Goal: Check status: Check status

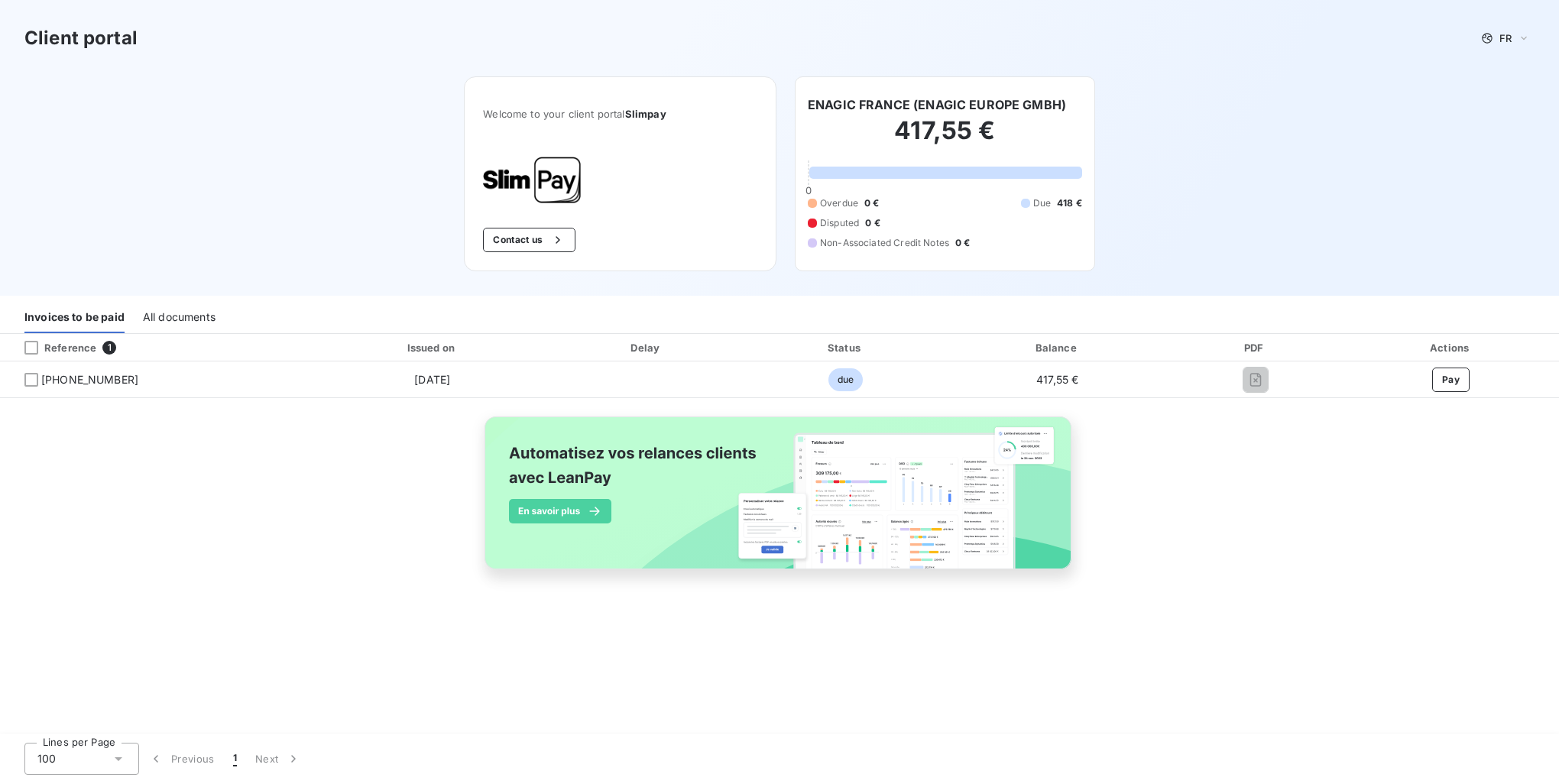
click at [145, 321] on div "All documents" at bounding box center [179, 317] width 72 height 32
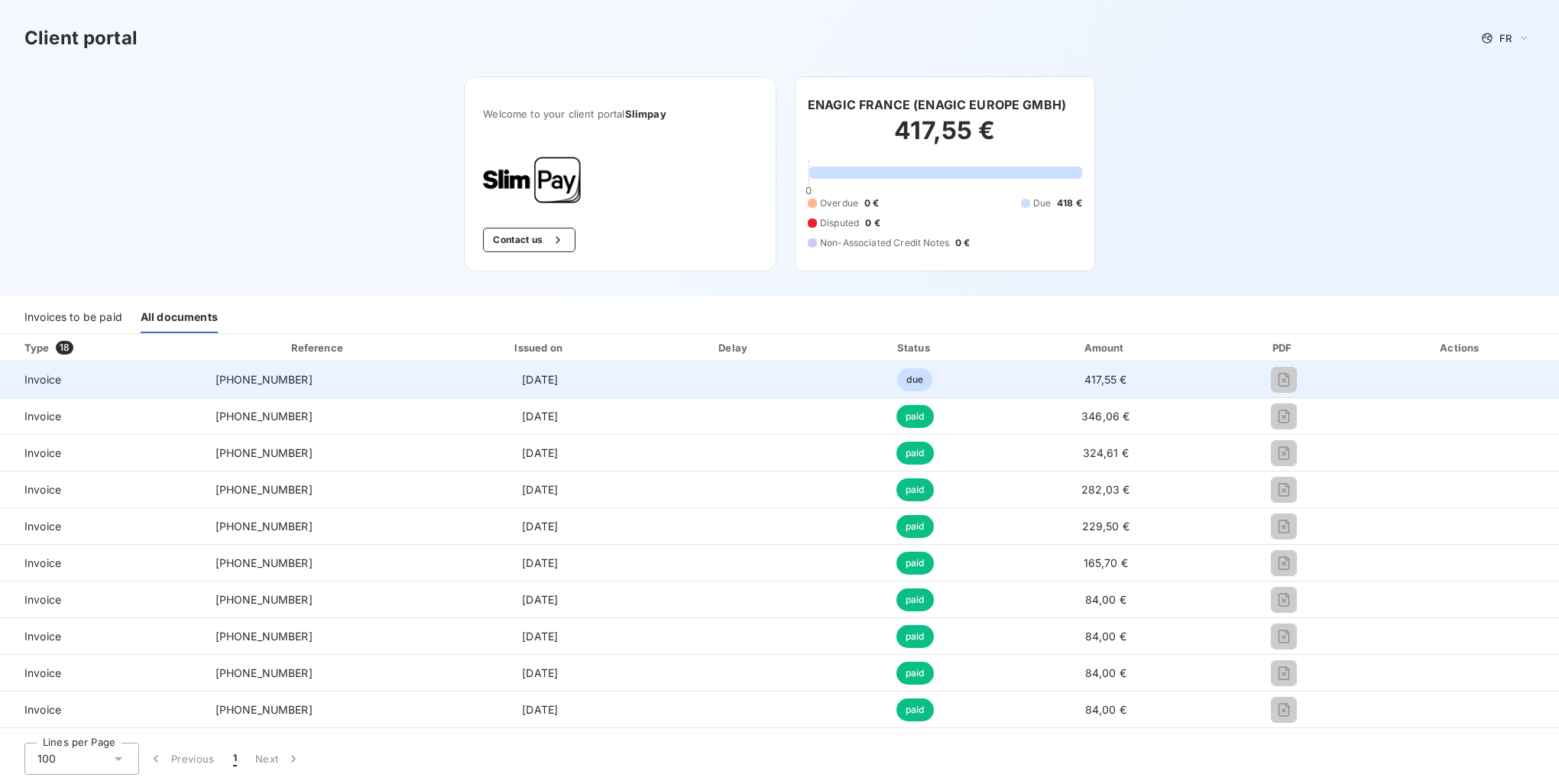
click at [1103, 379] on span "417,55 €" at bounding box center [1106, 379] width 42 height 13
click at [1040, 372] on td "417,55 €" at bounding box center [1106, 380] width 197 height 37
click at [587, 394] on td "[DATE]" at bounding box center [540, 380] width 213 height 37
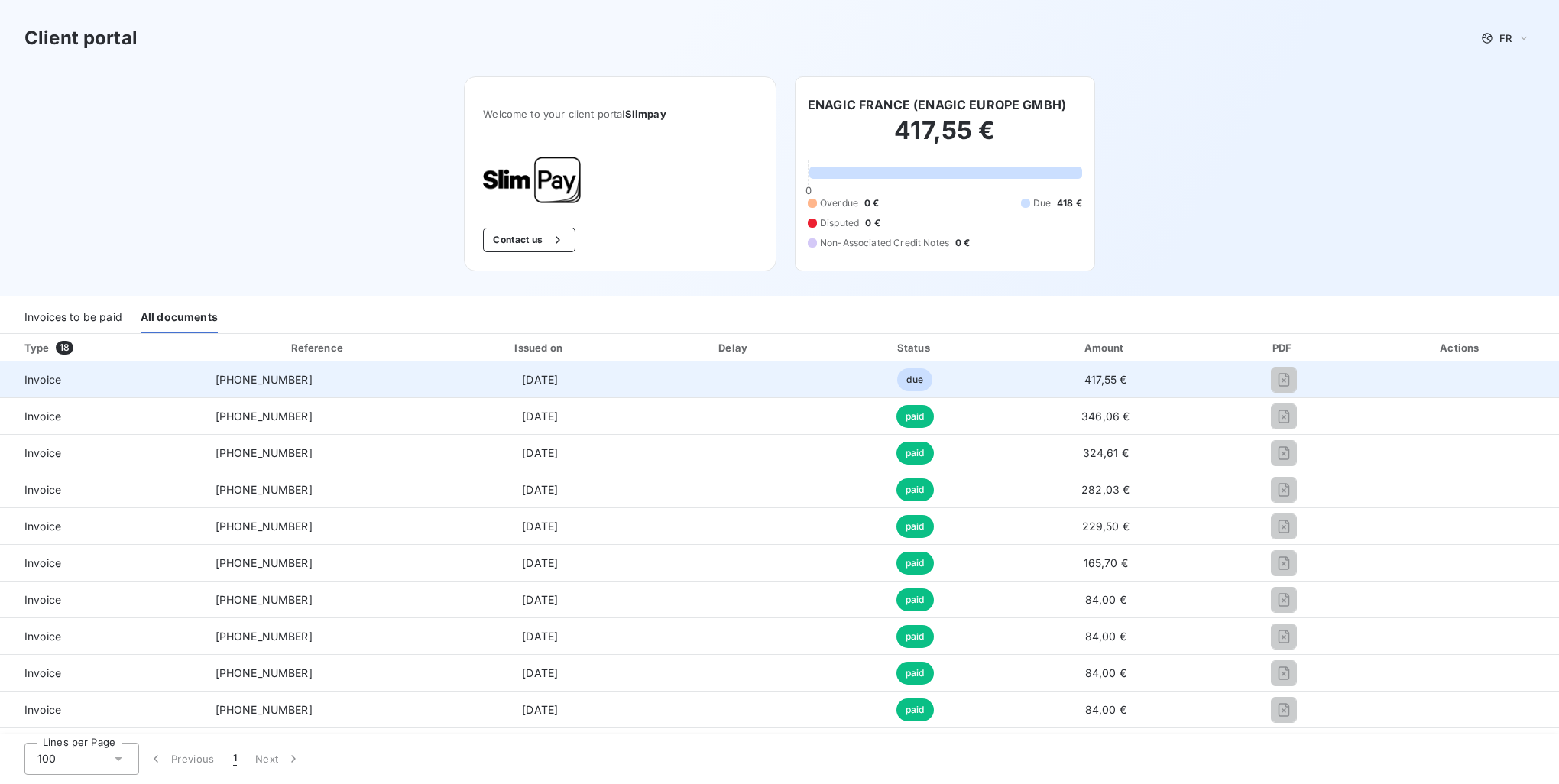
click at [587, 394] on td "[DATE]" at bounding box center [540, 380] width 213 height 37
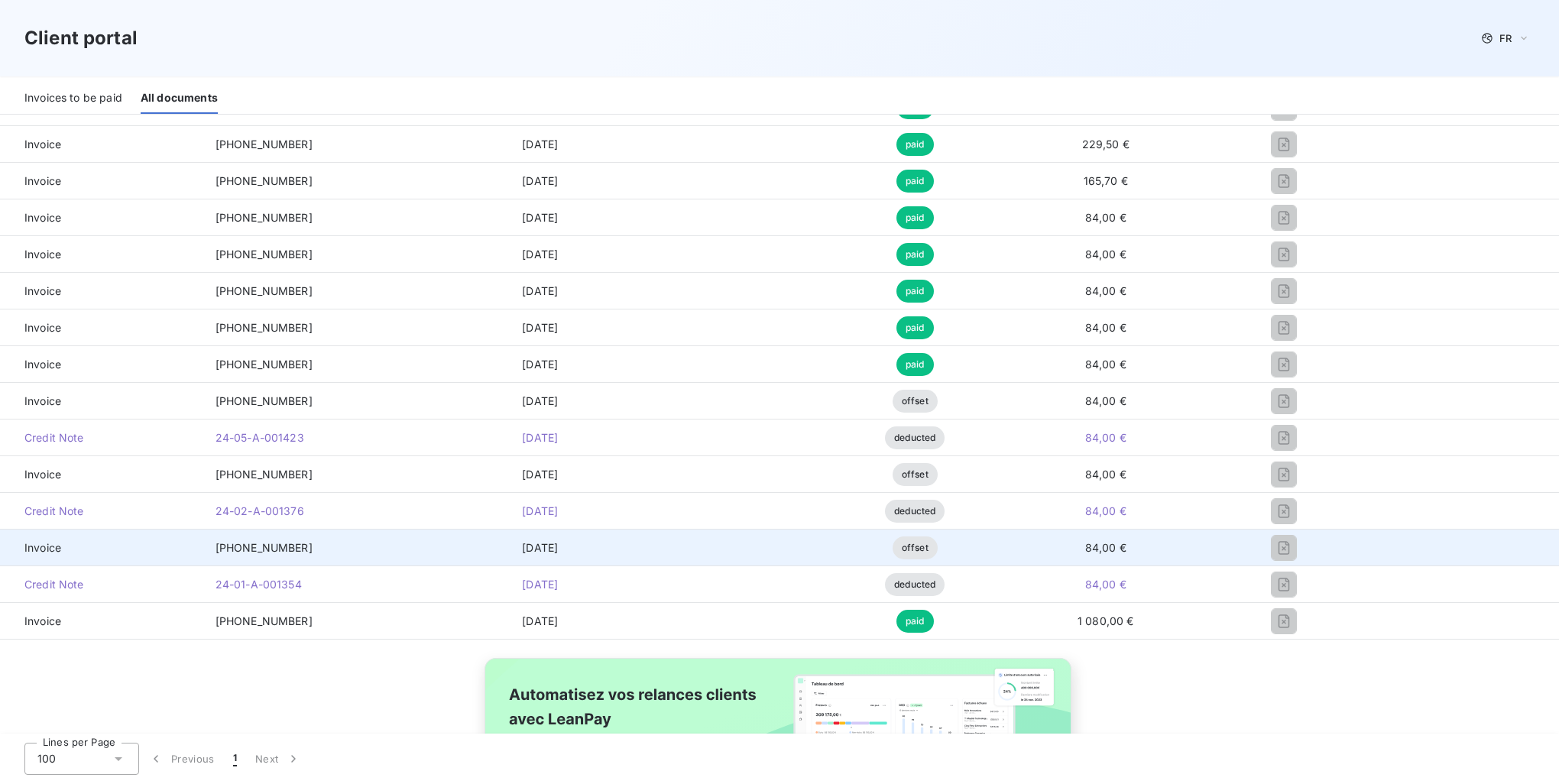
scroll to position [492, 0]
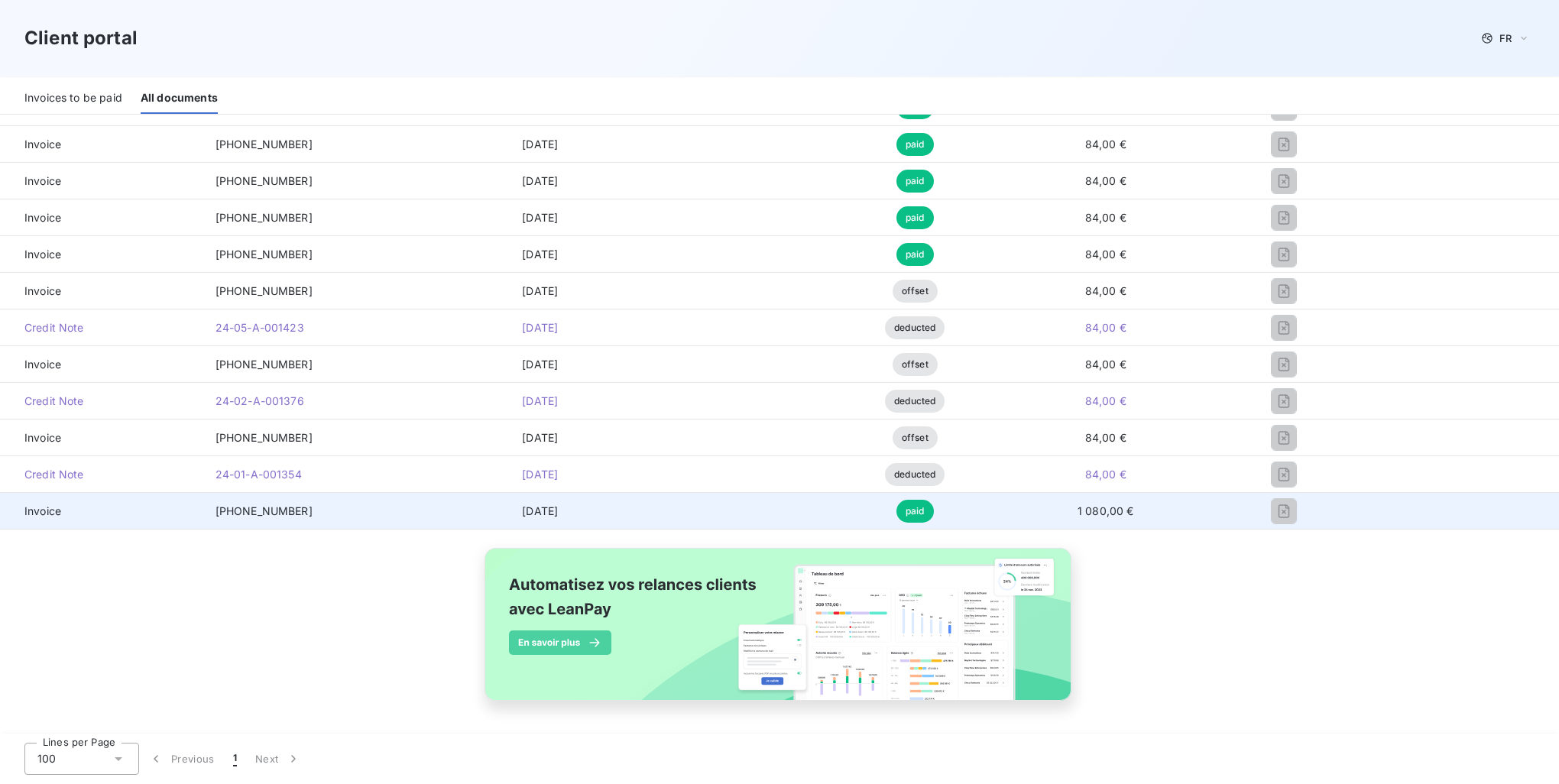
click at [1162, 520] on td "1 080,00 €" at bounding box center [1106, 511] width 197 height 37
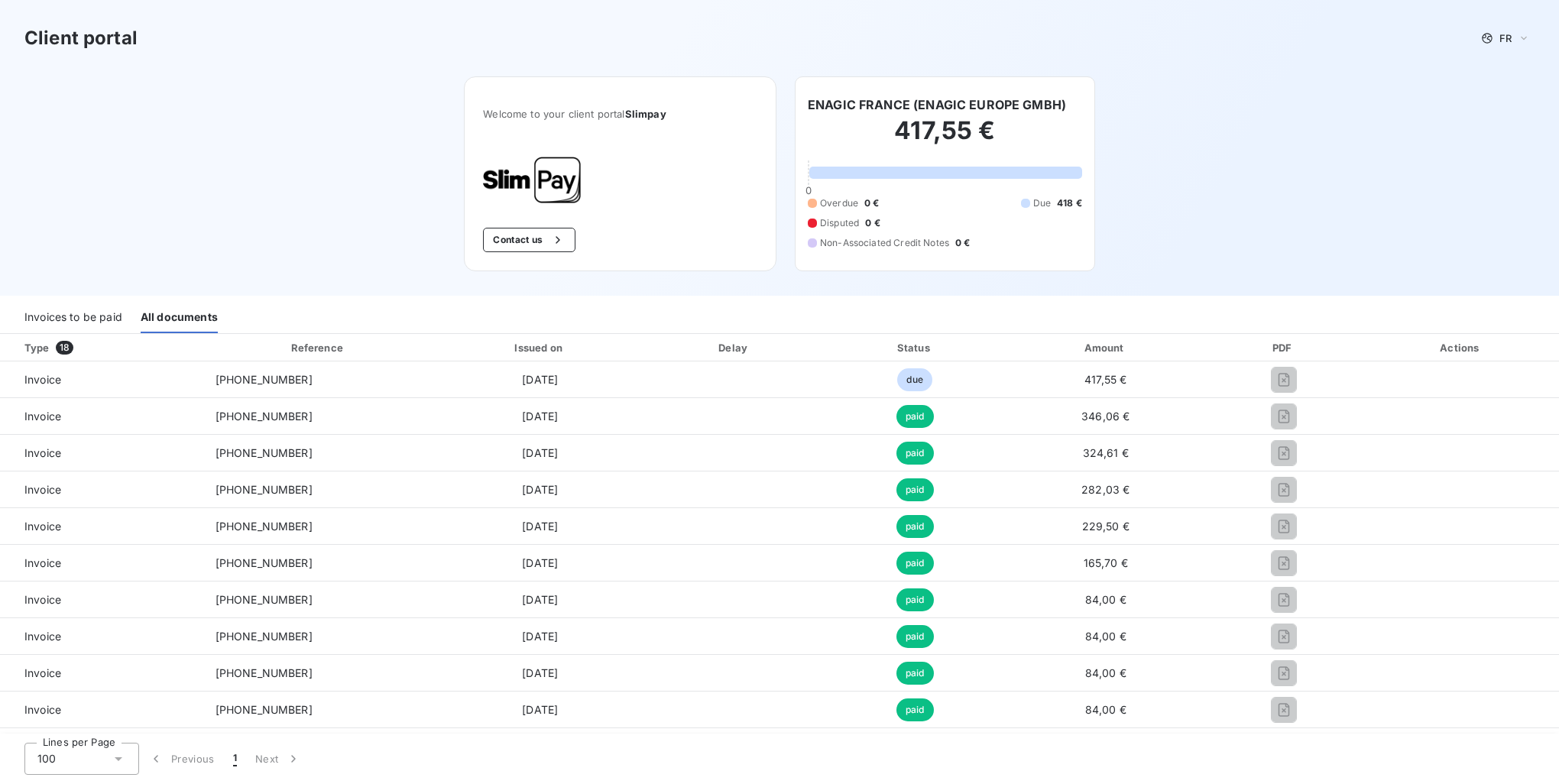
drag, startPoint x: 1111, startPoint y: 382, endPoint x: 1267, endPoint y: 191, distance: 246.6
click at [1267, 191] on div "Client portal FR Welcome to your client portal Slimpay Contact us ENAGIC [GEOGR…" at bounding box center [780, 147] width 1559 height 295
click at [44, 318] on div "Invoices to be paid" at bounding box center [72, 317] width 97 height 32
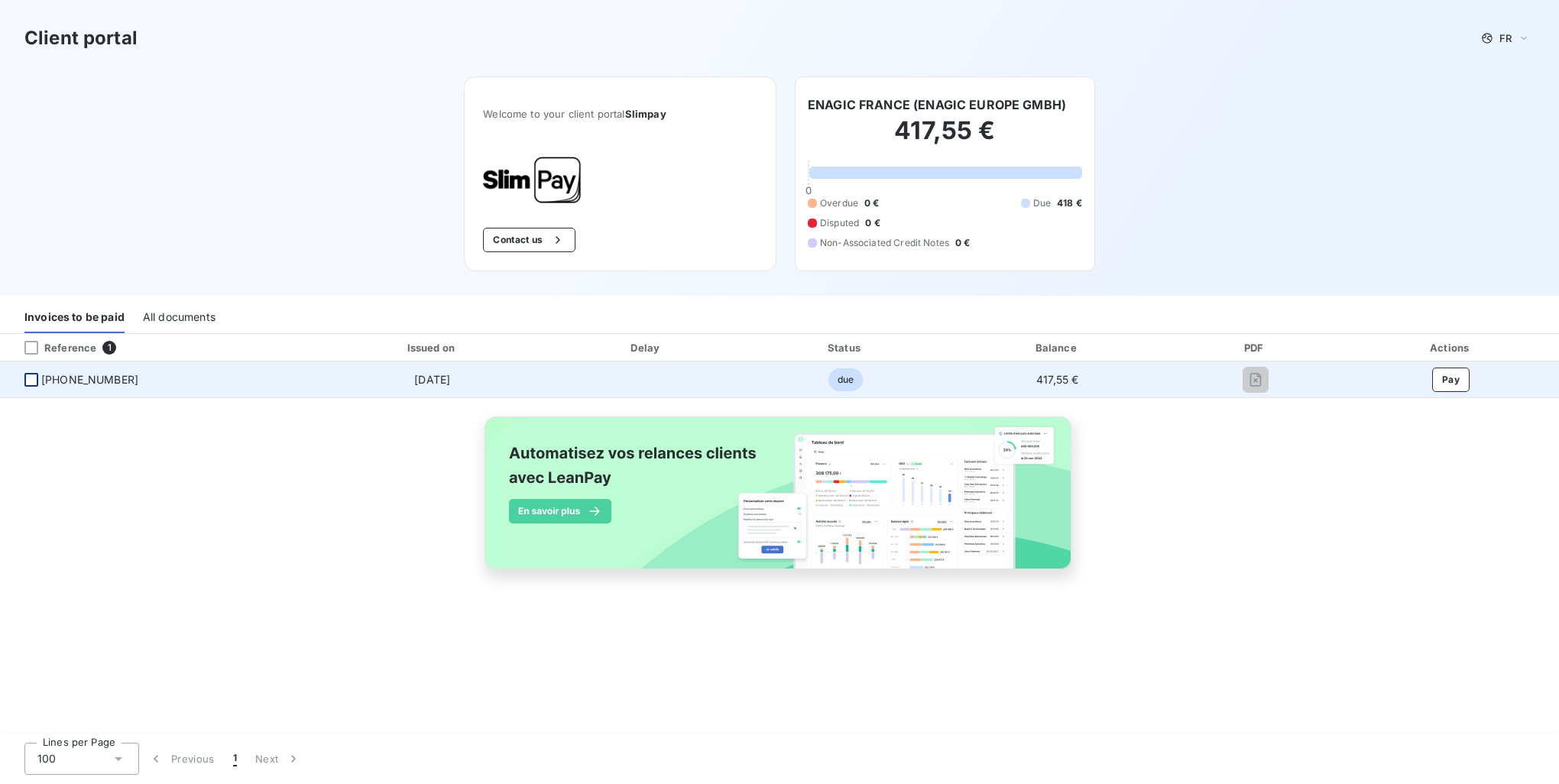
click at [35, 384] on div at bounding box center [31, 379] width 14 height 14
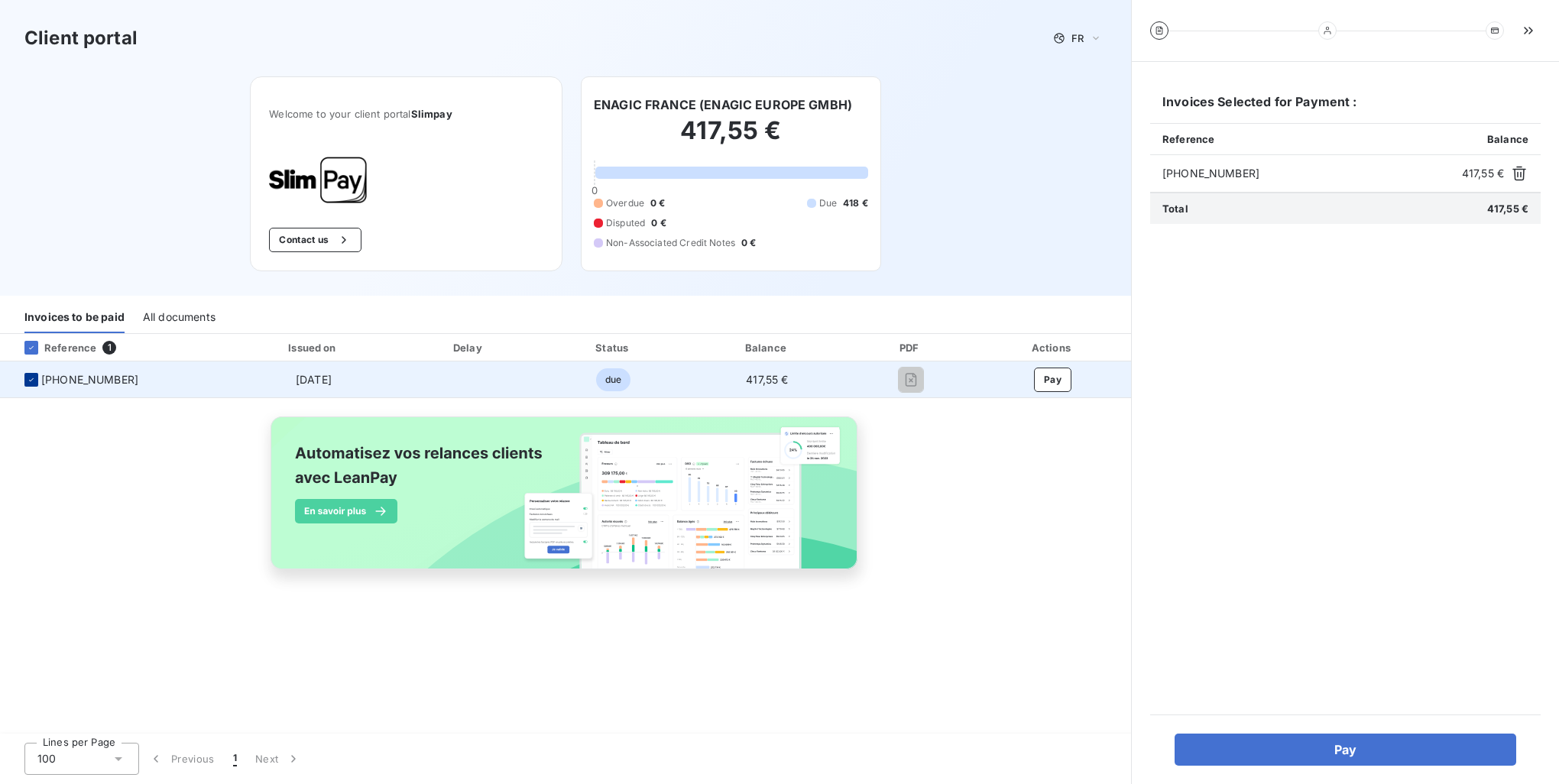
click at [35, 384] on div at bounding box center [31, 379] width 14 height 14
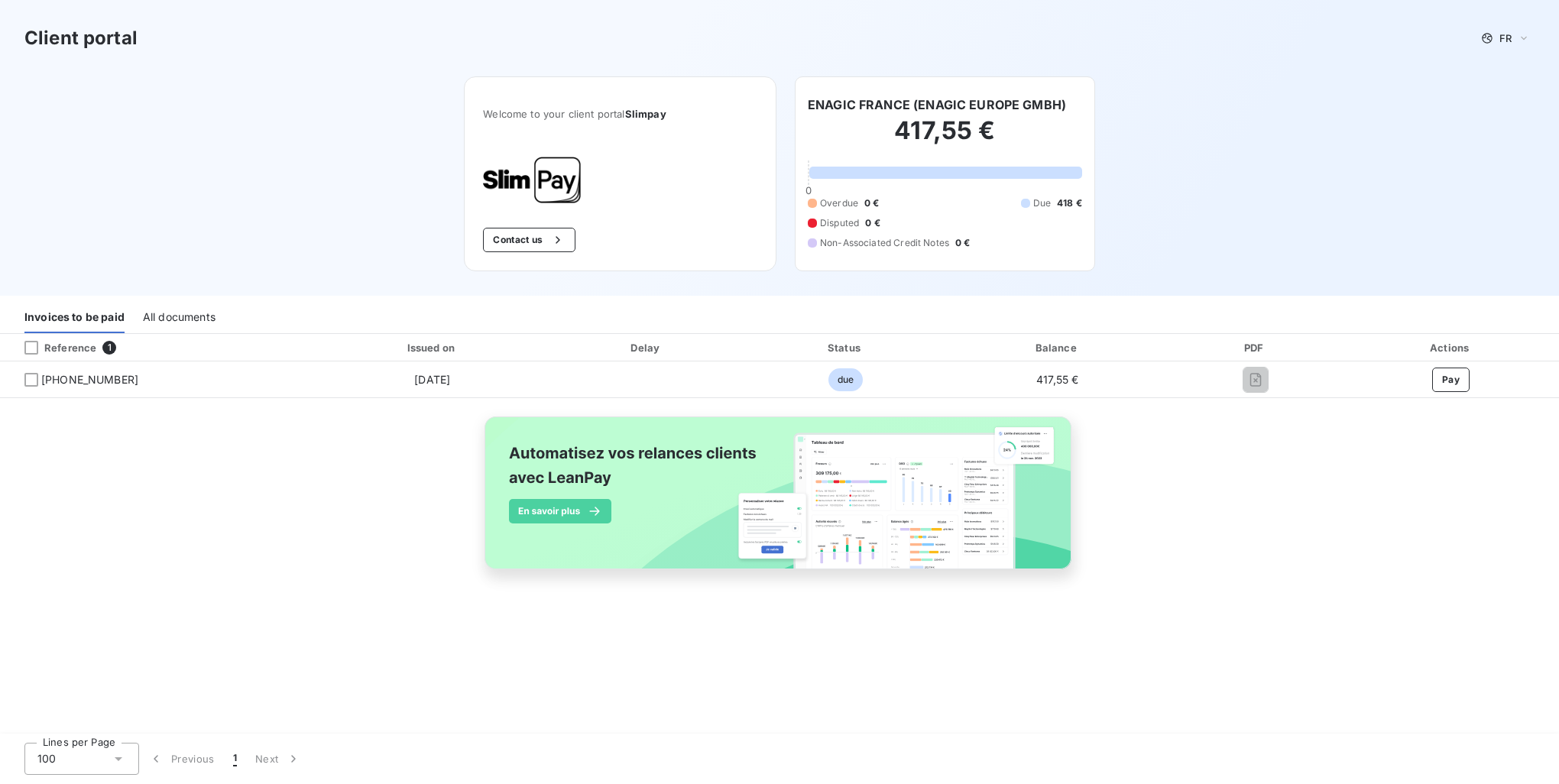
click at [202, 307] on div "All documents" at bounding box center [179, 317] width 72 height 32
